Goal: Task Accomplishment & Management: Manage account settings

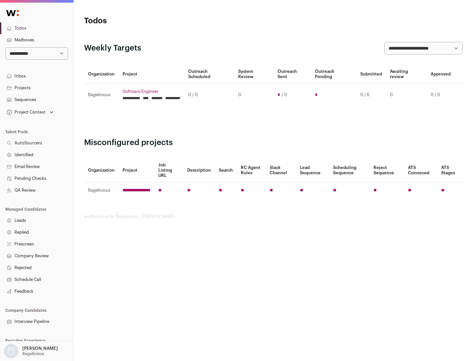
click at [36, 88] on link "Projects" at bounding box center [36, 88] width 73 height 12
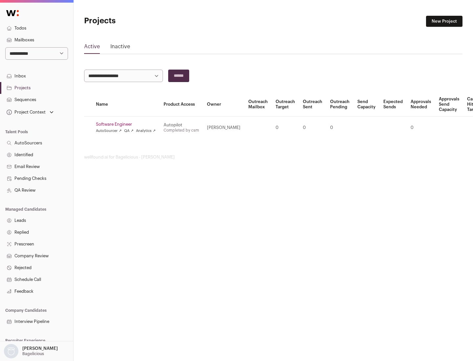
click at [128, 125] on link "Software Engineer" at bounding box center [126, 124] width 60 height 5
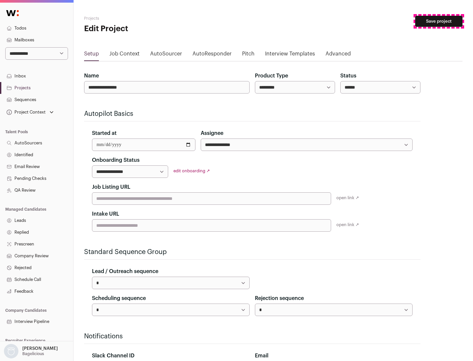
click at [439, 21] on button "Save project" at bounding box center [438, 21] width 47 height 11
